Goal: Task Accomplishment & Management: Use online tool/utility

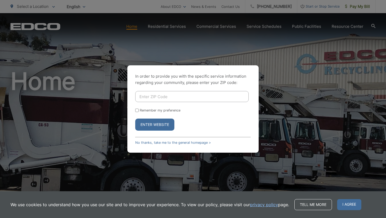
click at [168, 99] on input "Enter ZIP Code" at bounding box center [191, 96] width 113 height 11
type input "92024"
click at [137, 110] on input "Remember my preference" at bounding box center [136, 110] width 3 height 3
checkbox input "true"
click at [152, 124] on button "Enter Website" at bounding box center [154, 125] width 39 height 12
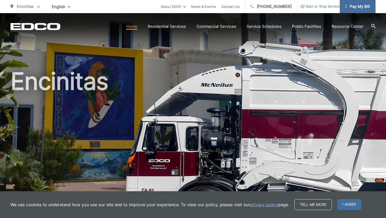
click at [355, 8] on span "Pay My Bill" at bounding box center [357, 6] width 25 height 6
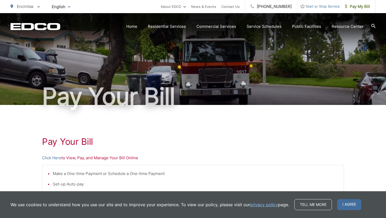
click at [73, 158] on p "Click Here to View, Pay, and Manage Your Bill Online" at bounding box center [193, 158] width 302 height 6
click at [55, 158] on link "Click Here" at bounding box center [51, 158] width 19 height 6
